Goal: Obtain resource: Download file/media

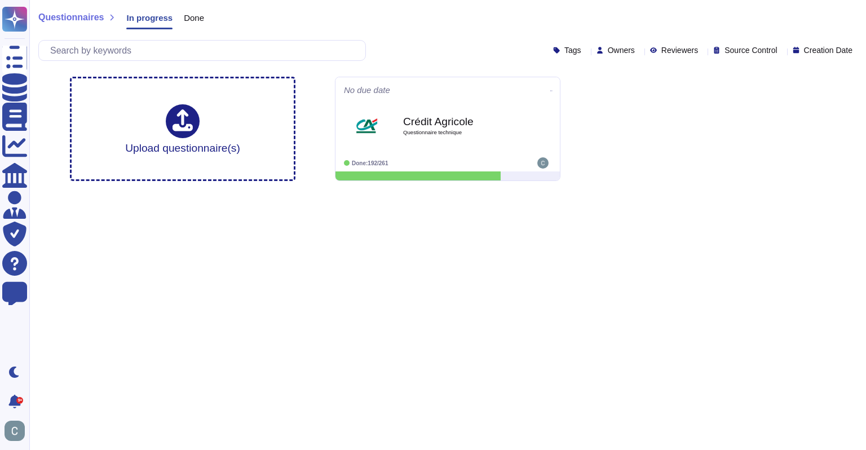
click at [411, 190] on html "Questionnaires Knowledge Base Documents Analytics CAIQ / SIG Admin Trust Center…" at bounding box center [433, 95] width 866 height 190
click at [643, 190] on html "Questionnaires Knowledge Base Documents Analytics CAIQ / SIG Admin Trust Center…" at bounding box center [433, 95] width 866 height 190
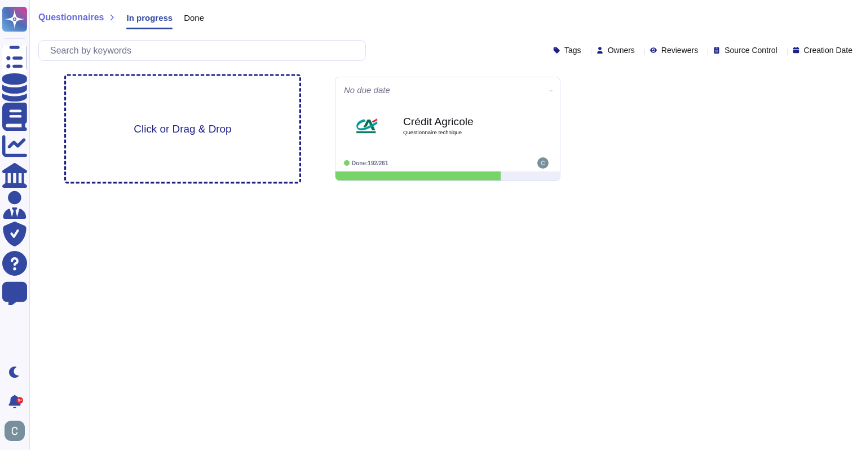
click at [156, 118] on div "Click or Drag & Drop" at bounding box center [182, 129] width 233 height 106
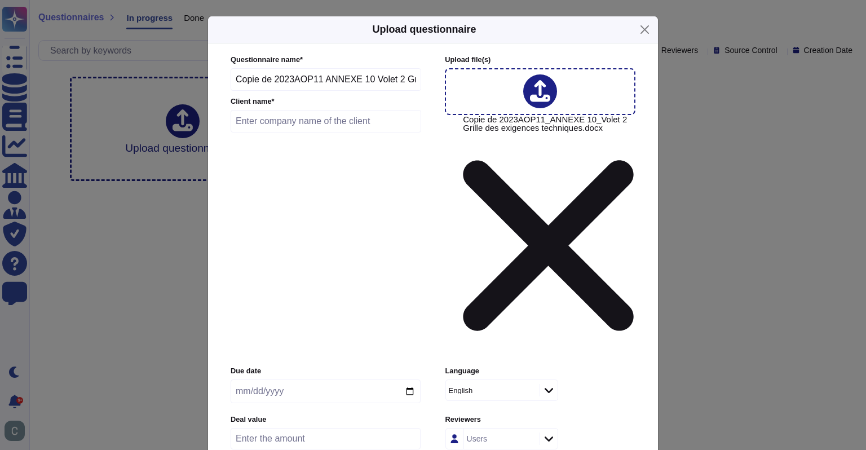
click at [486, 387] on div "English" at bounding box center [487, 390] width 77 height 7
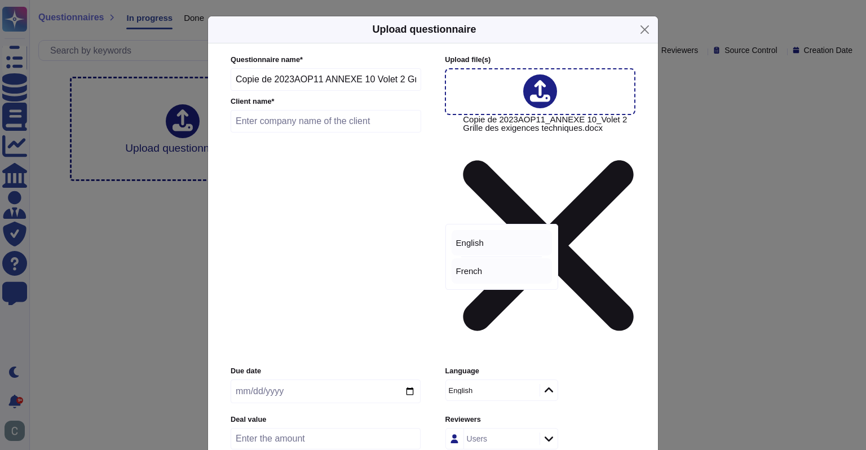
click at [481, 271] on div "French" at bounding box center [501, 271] width 91 height 10
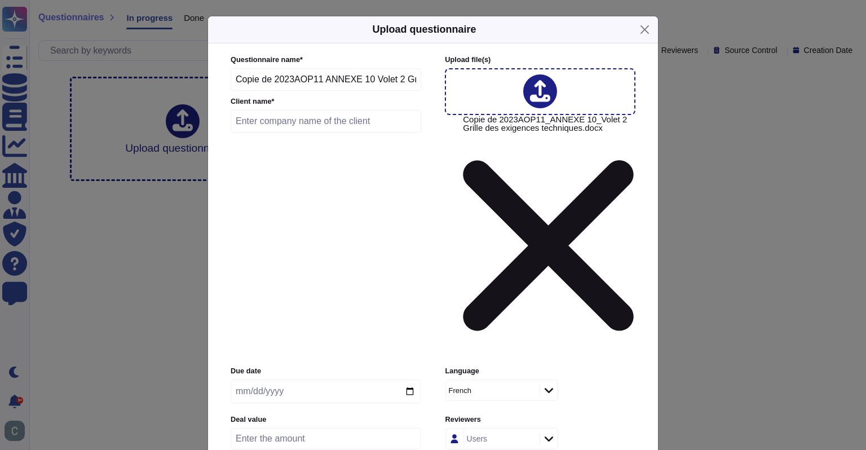
click at [307, 132] on input "text" at bounding box center [326, 121] width 191 height 23
drag, startPoint x: 298, startPoint y: 162, endPoint x: 262, endPoint y: 157, distance: 36.5
click at [262, 132] on input "AMF Canada" at bounding box center [326, 121] width 191 height 23
type input "AMF CANADA"
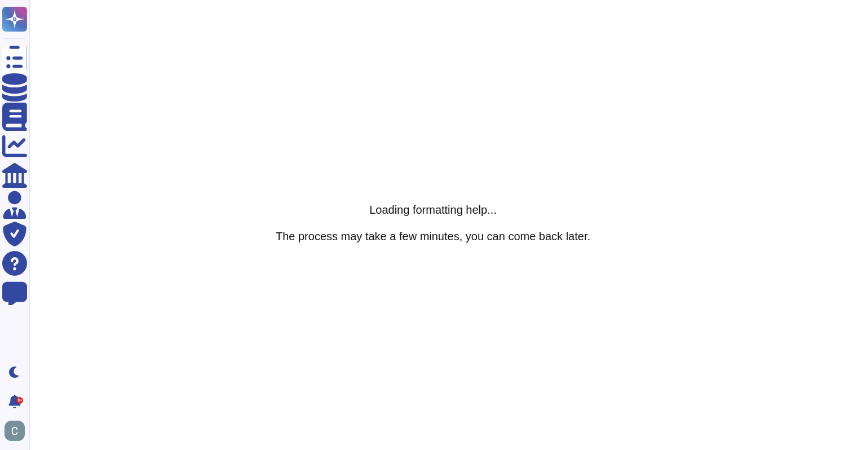
click at [626, 0] on html "Questionnaires Knowledge Base Documents Analytics CAIQ / SIG Admin Trust Center…" at bounding box center [433, 0] width 866 height 0
click at [440, 0] on html "Questionnaires Knowledge Base Documents Analytics CAIQ / SIG Admin Trust Center…" at bounding box center [433, 0] width 866 height 0
click at [541, 0] on html "Questionnaires Knowledge Base Documents Analytics CAIQ / SIG Admin Trust Center…" at bounding box center [433, 0] width 866 height 0
click at [683, 0] on html "Questionnaires Knowledge Base Documents Analytics CAIQ / SIG Admin Trust Center…" at bounding box center [433, 0] width 866 height 0
click at [607, 0] on html "Questionnaires Knowledge Base Documents Analytics CAIQ / SIG Admin Trust Center…" at bounding box center [433, 0] width 866 height 0
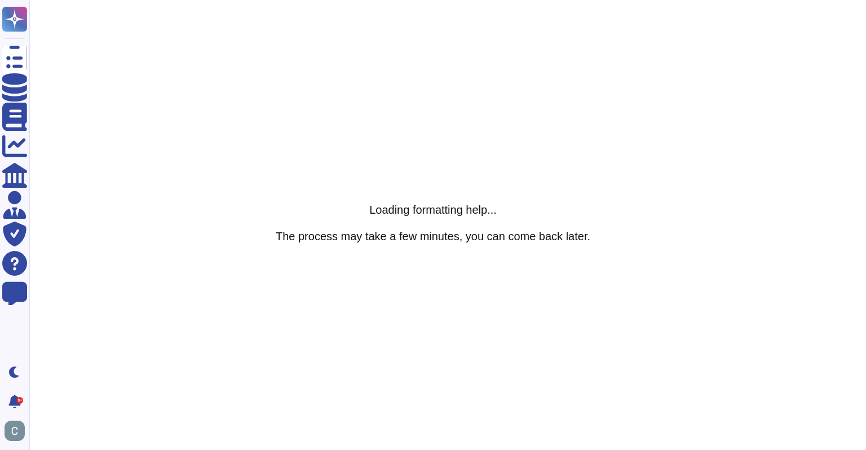
click at [617, 0] on html "Questionnaires Knowledge Base Documents Analytics CAIQ / SIG Admin Trust Center…" at bounding box center [433, 0] width 866 height 0
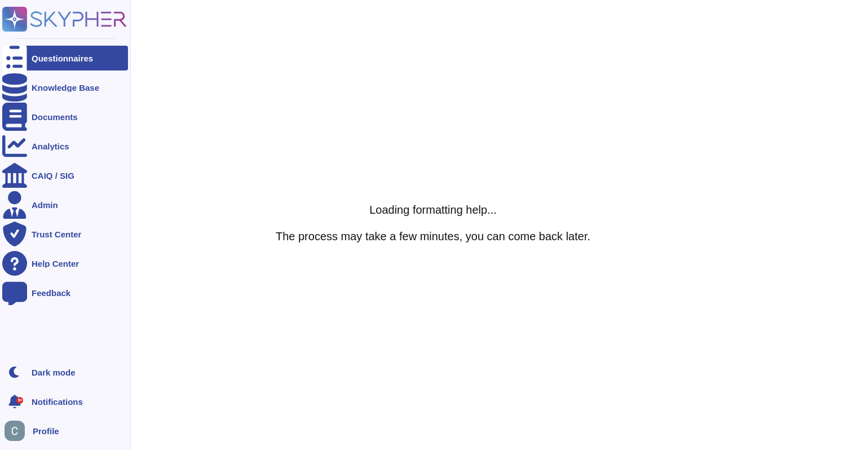
click at [20, 61] on icon at bounding box center [14, 58] width 25 height 33
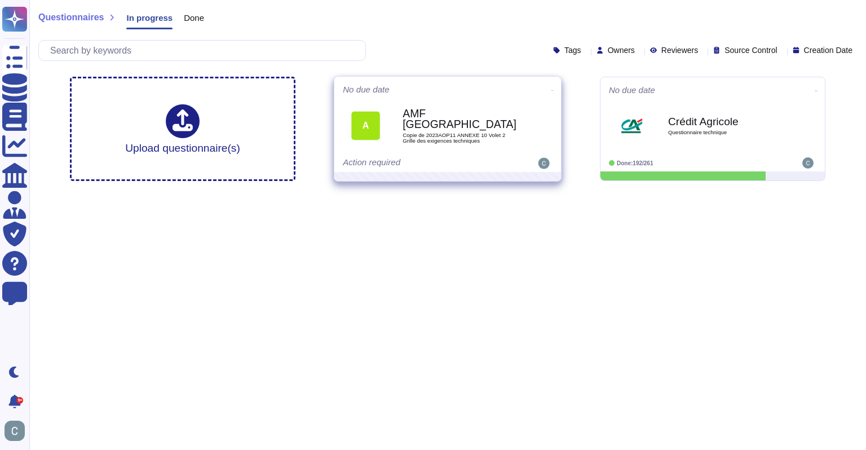
click at [424, 132] on span "Copie de 2023AOP11 ANNEXE 10 Volet 2 Grille des exigences techniques" at bounding box center [459, 137] width 114 height 11
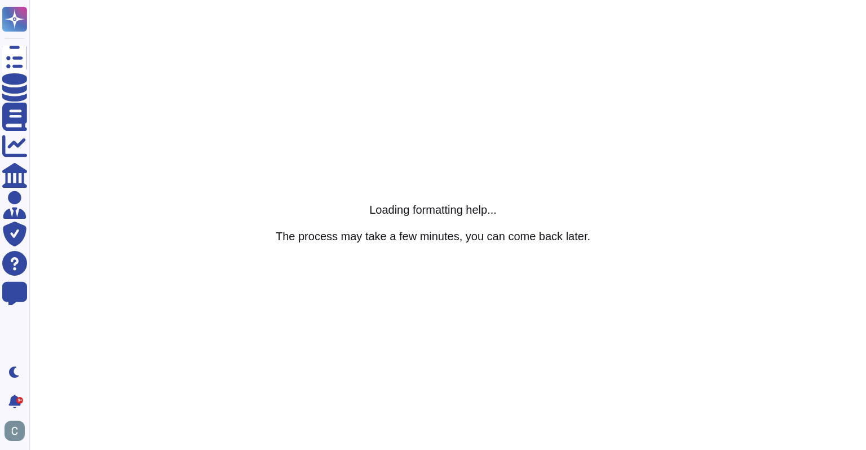
click at [672, 0] on html "Questionnaires Knowledge Base Documents Analytics CAIQ / SIG Admin Trust Center…" at bounding box center [433, 0] width 866 height 0
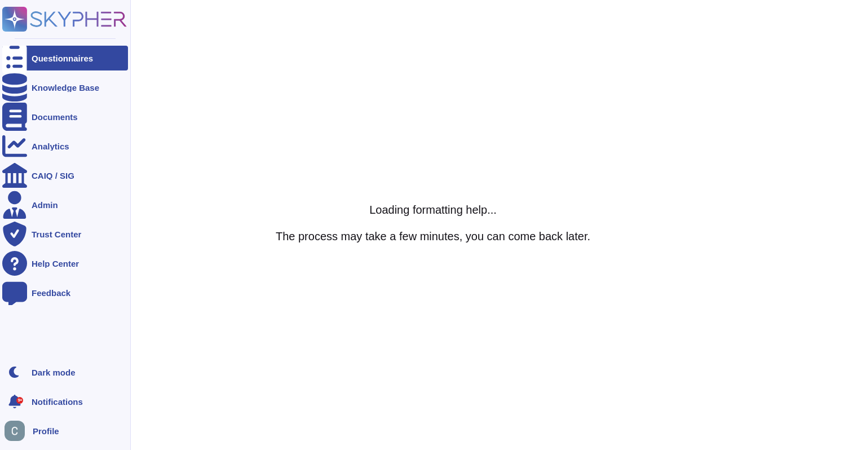
click at [29, 58] on div "Questionnaires" at bounding box center [65, 58] width 126 height 25
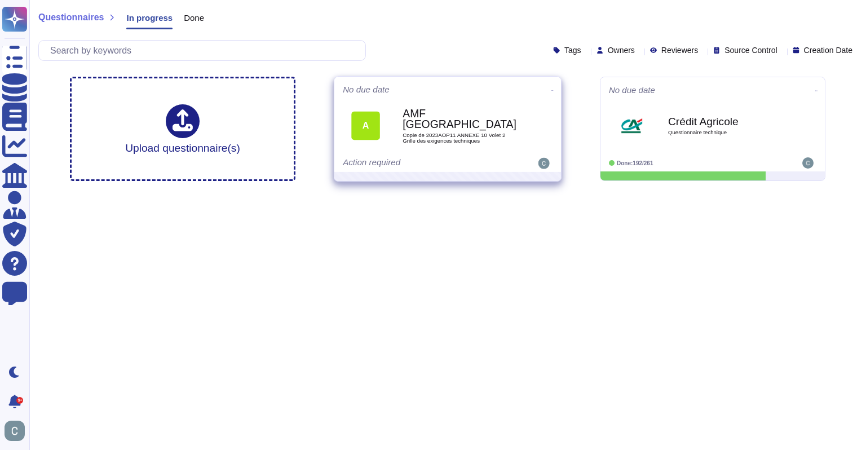
click at [443, 132] on span "Copie de 2023AOP11 ANNEXE 10 Volet 2 Grille des exigences techniques" at bounding box center [459, 137] width 114 height 11
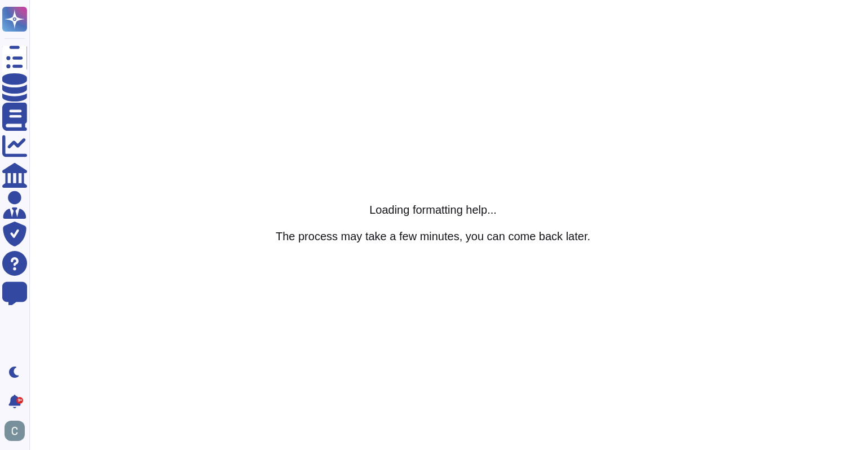
click at [682, 0] on html "Questionnaires Knowledge Base Documents Analytics CAIQ / SIG Admin Trust Center…" at bounding box center [433, 0] width 866 height 0
click at [803, 0] on html "Questionnaires Knowledge Base Documents Analytics CAIQ / SIG Admin Trust Center…" at bounding box center [433, 0] width 866 height 0
click at [694, 0] on html "Questionnaires Knowledge Base Documents Analytics CAIQ / SIG Admin Trust Center…" at bounding box center [433, 0] width 866 height 0
click at [743, 0] on html "Questionnaires Knowledge Base Documents Analytics CAIQ / SIG Admin Trust Center…" at bounding box center [433, 0] width 866 height 0
